Goal: Transaction & Acquisition: Book appointment/travel/reservation

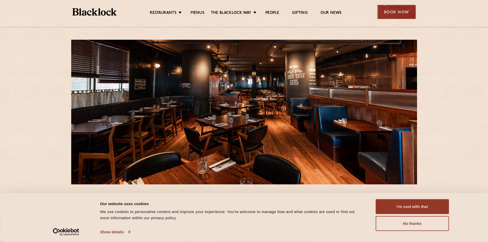
click at [394, 11] on div "Book Now" at bounding box center [396, 12] width 38 height 14
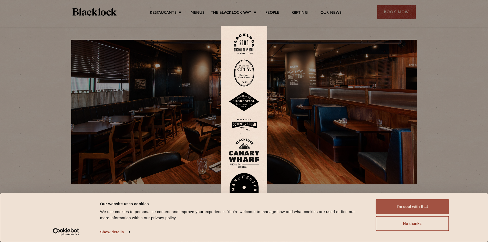
click at [405, 208] on button "I'm cool with that" at bounding box center [412, 206] width 73 height 15
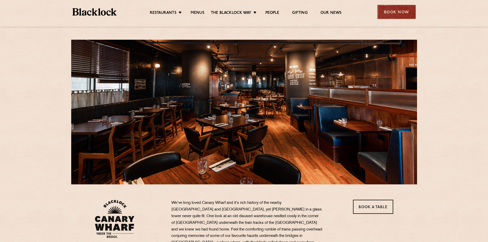
click at [406, 14] on div "Book Now" at bounding box center [396, 12] width 38 height 14
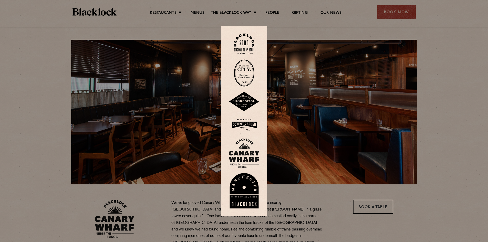
click at [245, 155] on img at bounding box center [244, 153] width 31 height 30
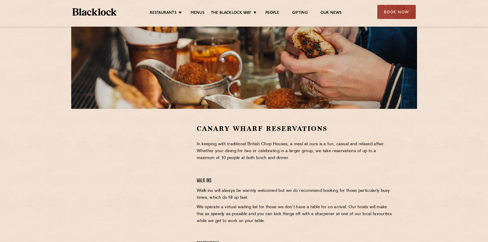
scroll to position [77, 0]
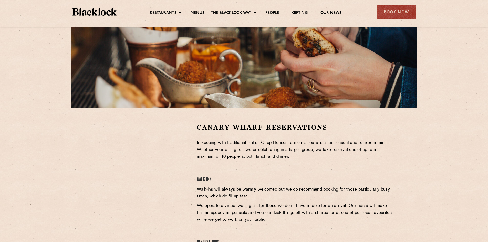
click at [53, 159] on section "Canary Wharf Reservations In keeping with traditional British Chop Houses, a me…" at bounding box center [244, 199] width 488 height 183
click at [177, 142] on div at bounding box center [142, 161] width 94 height 77
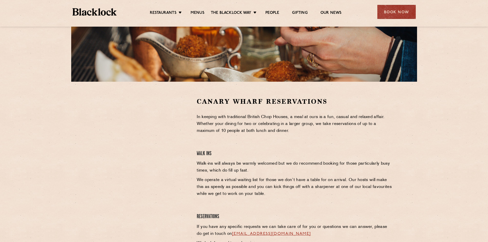
scroll to position [102, 0]
